Goal: Navigation & Orientation: Find specific page/section

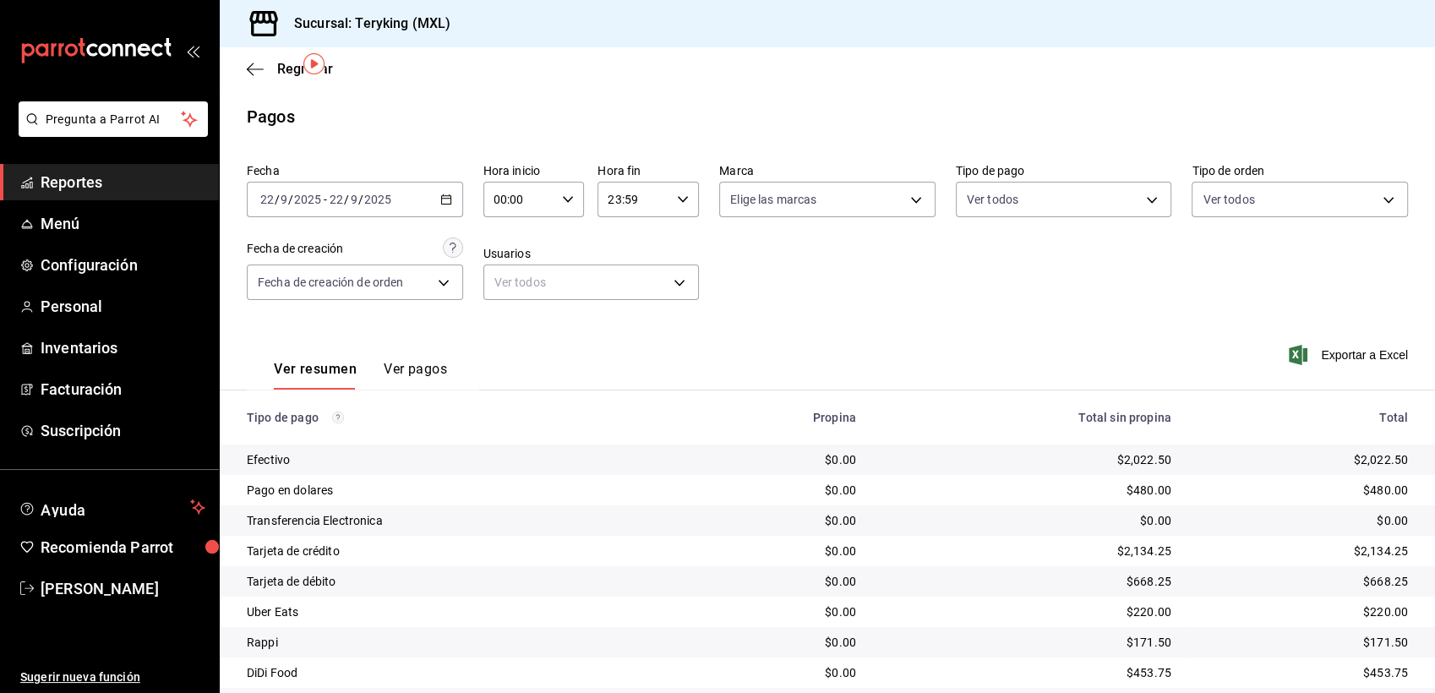
scroll to position [53, 0]
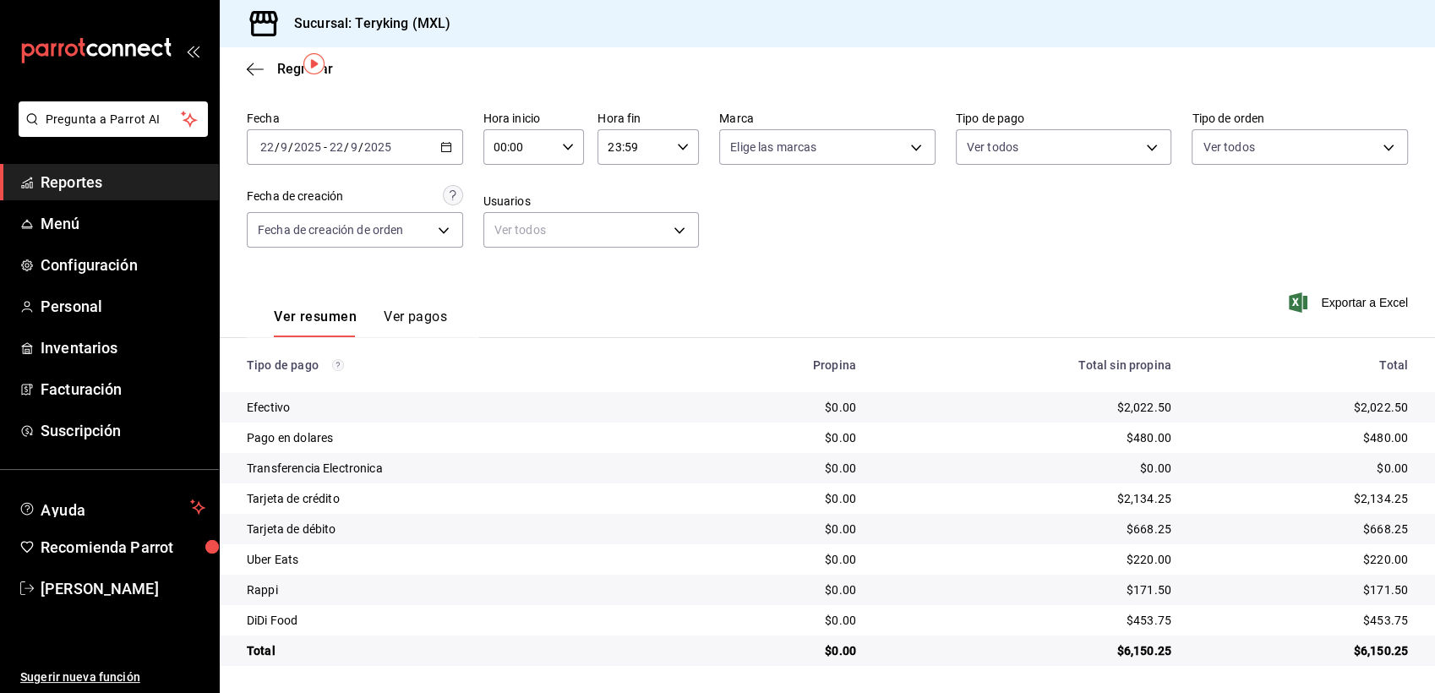
click at [79, 186] on span "Reportes" at bounding box center [123, 182] width 165 height 23
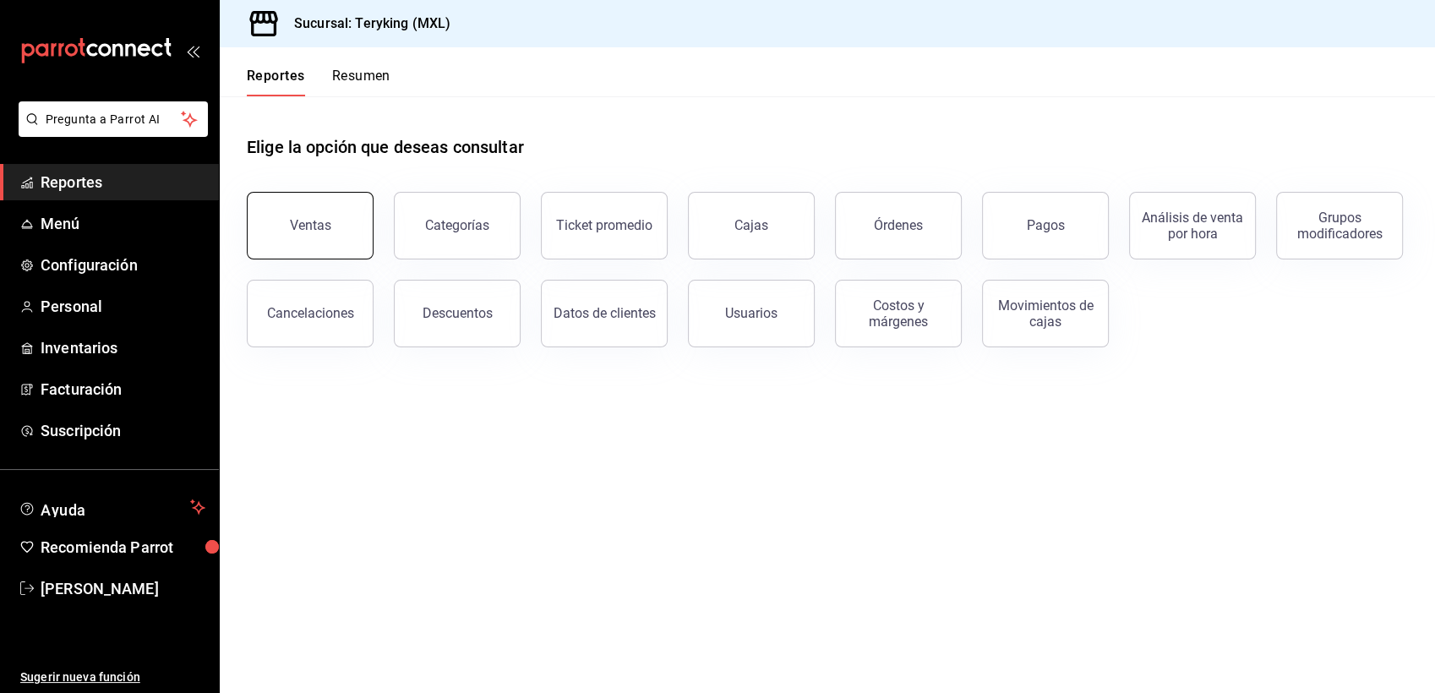
click at [338, 212] on button "Ventas" at bounding box center [310, 226] width 127 height 68
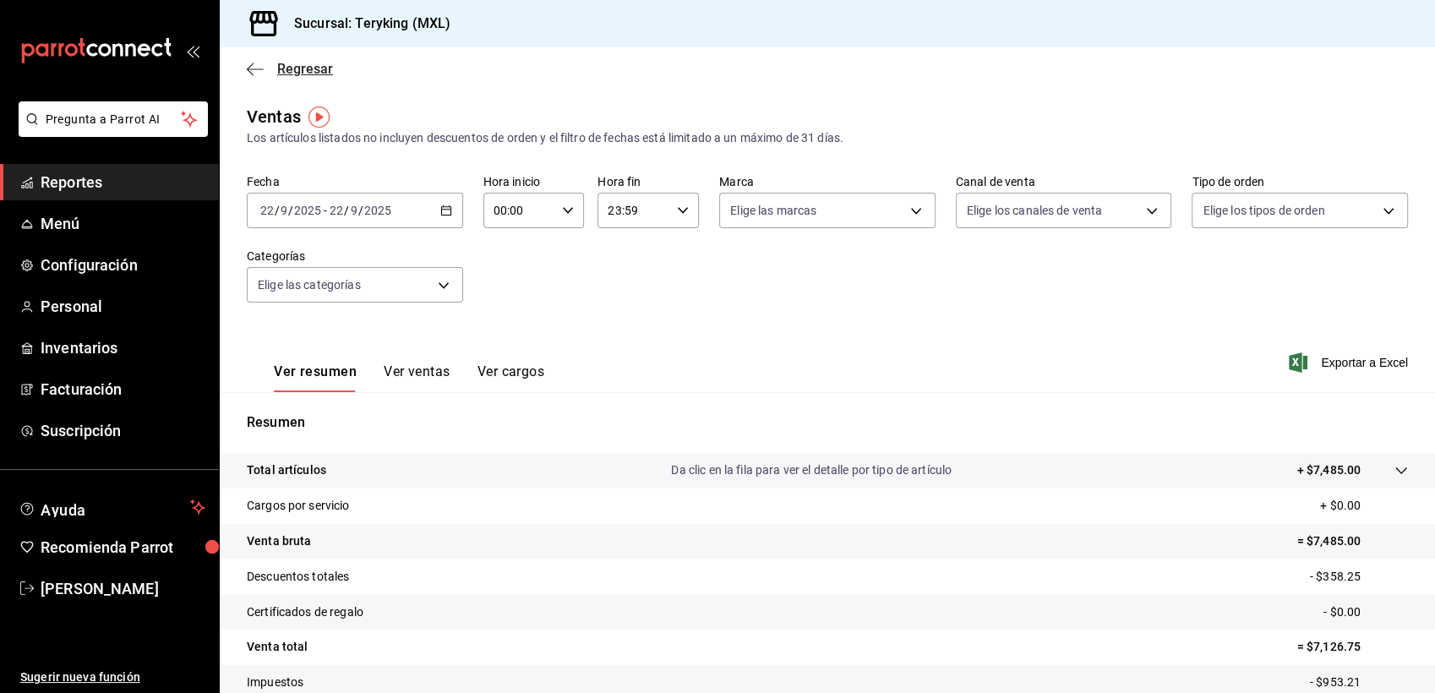
click at [310, 67] on span "Regresar" at bounding box center [305, 69] width 56 height 16
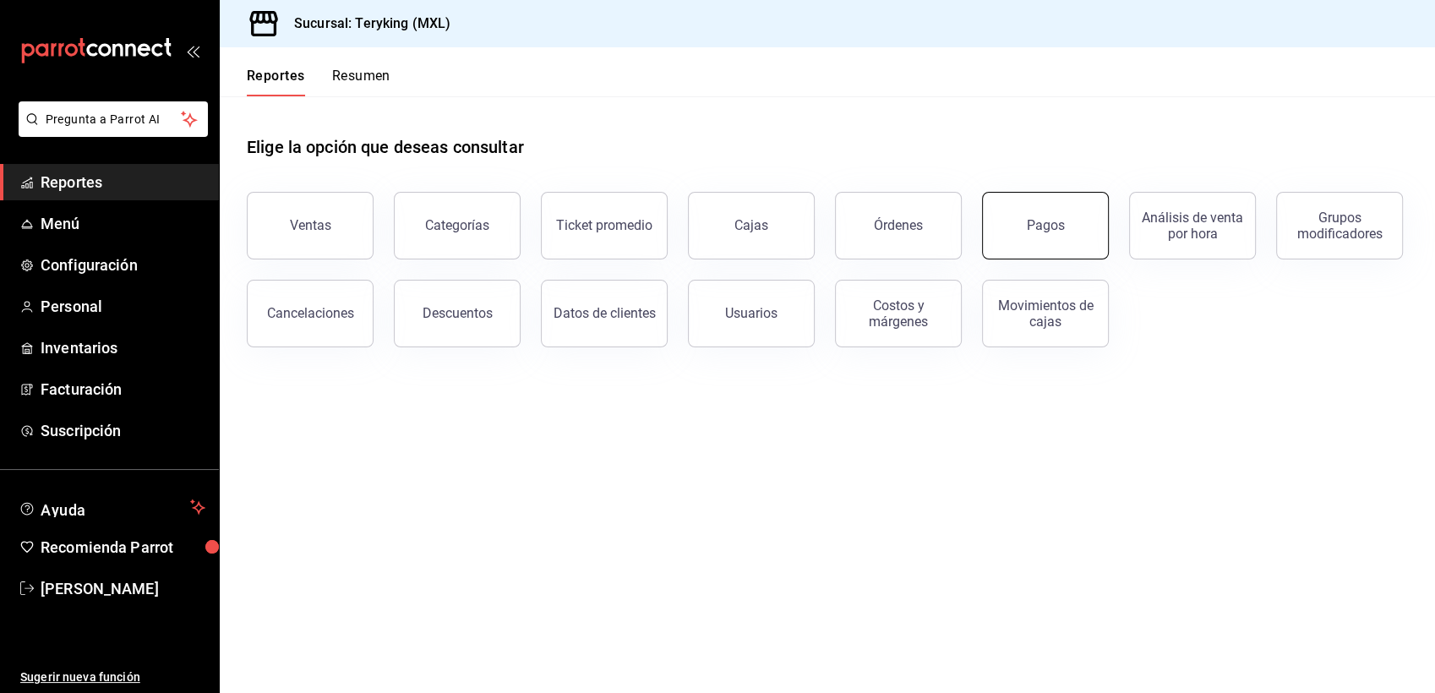
click at [1050, 210] on button "Pagos" at bounding box center [1045, 226] width 127 height 68
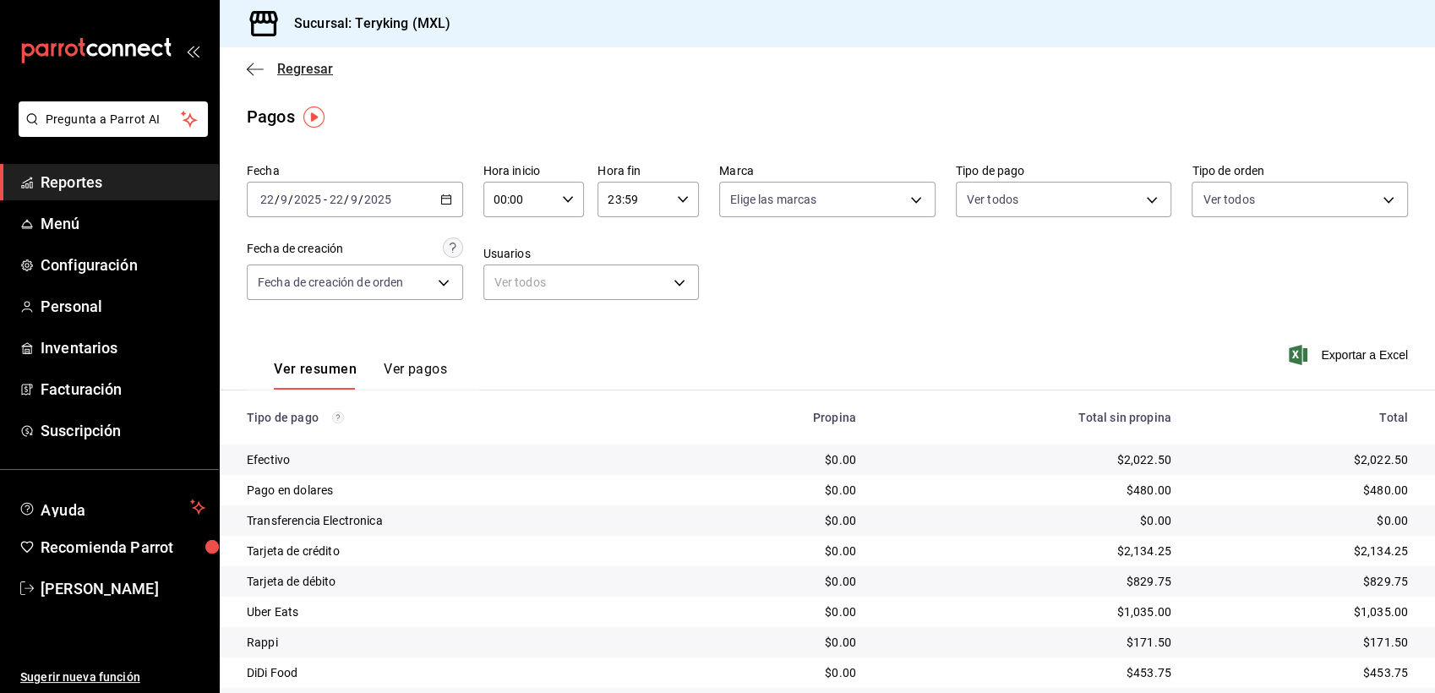
click at [319, 64] on span "Regresar" at bounding box center [305, 69] width 56 height 16
